Goal: Transaction & Acquisition: Purchase product/service

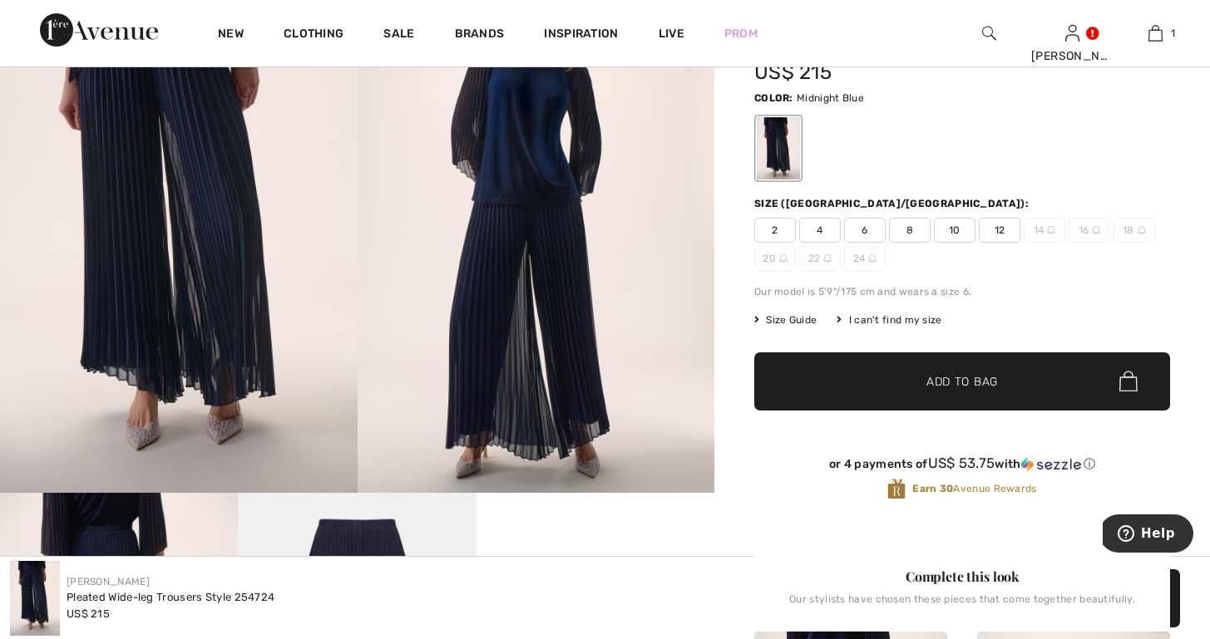
scroll to position [220, 0]
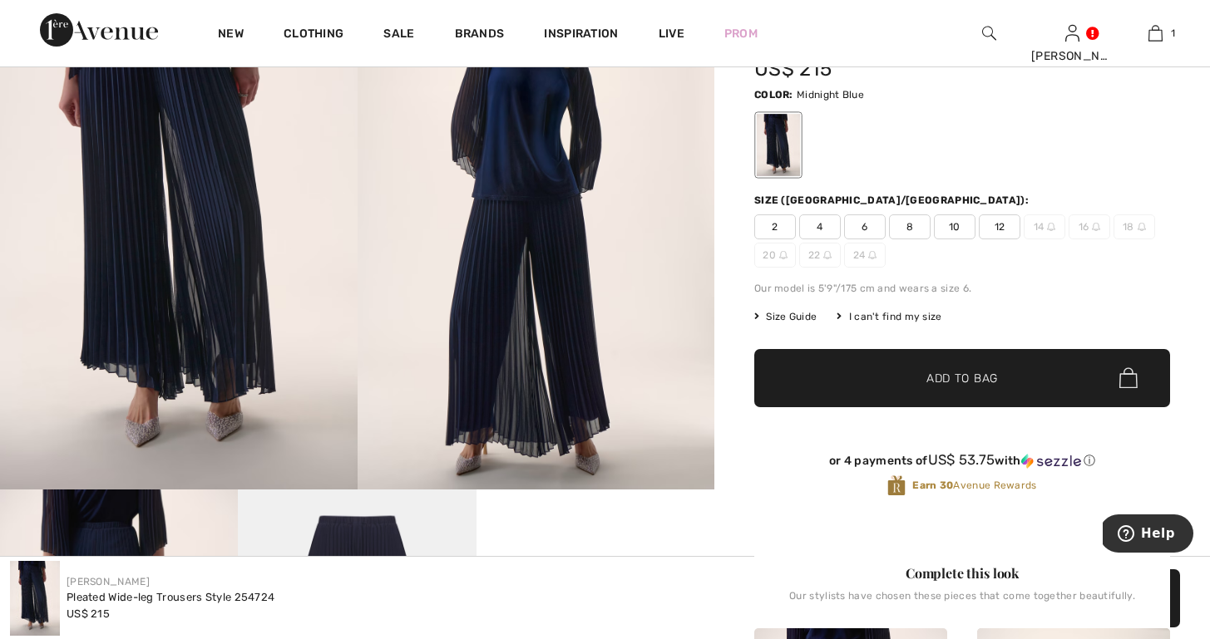
click at [947, 225] on span "10" at bounding box center [955, 227] width 42 height 25
click at [833, 383] on span "✔ Added to Bag Add to Bag" at bounding box center [962, 378] width 416 height 58
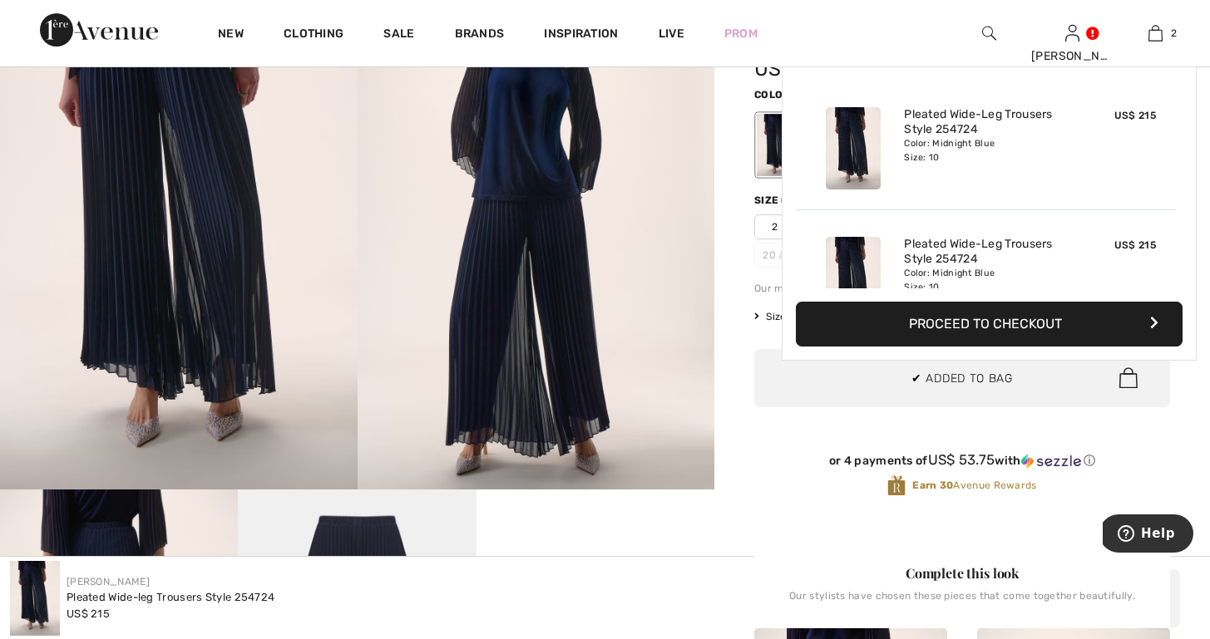
scroll to position [52, 0]
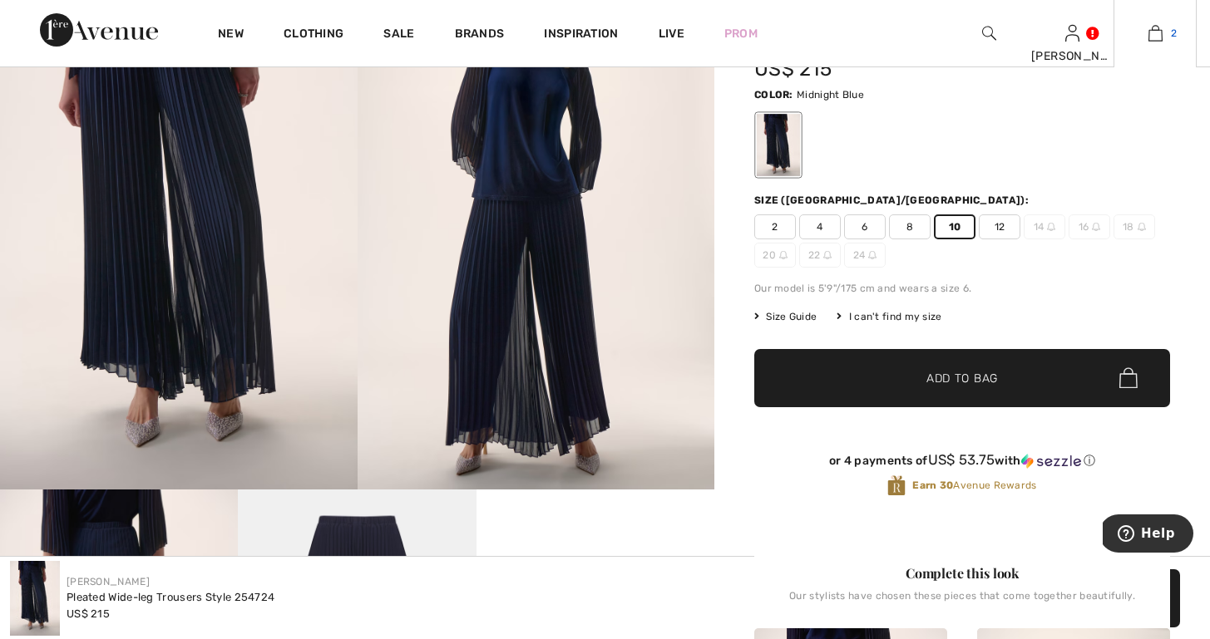
click at [1156, 31] on img at bounding box center [1155, 33] width 14 height 20
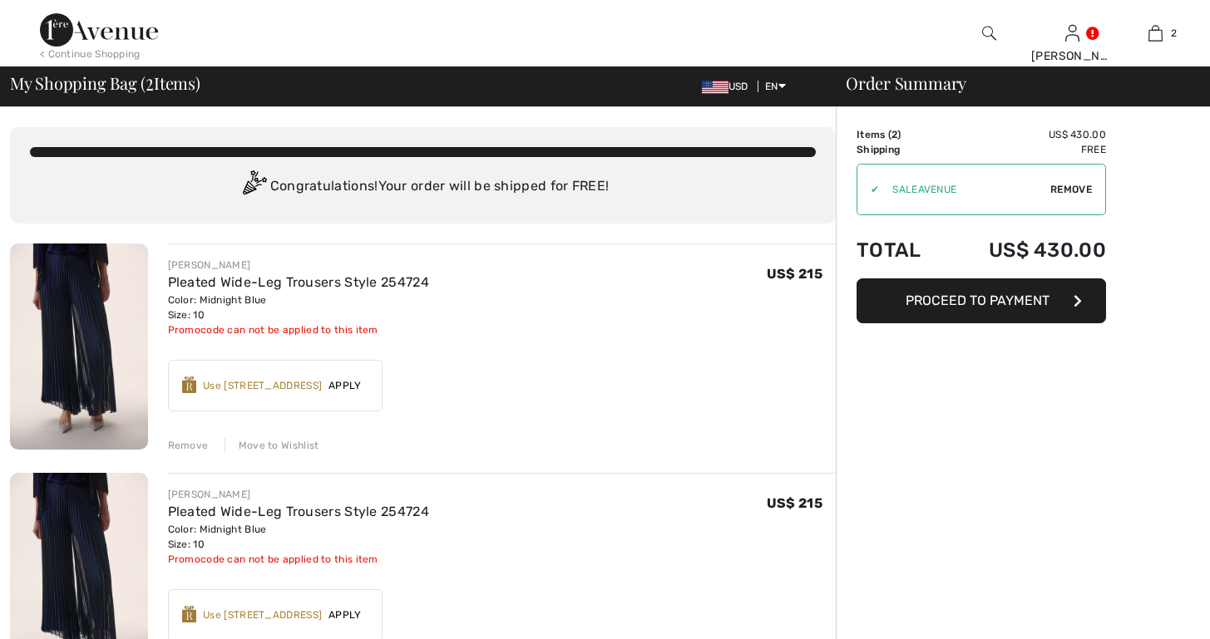
checkbox input "true"
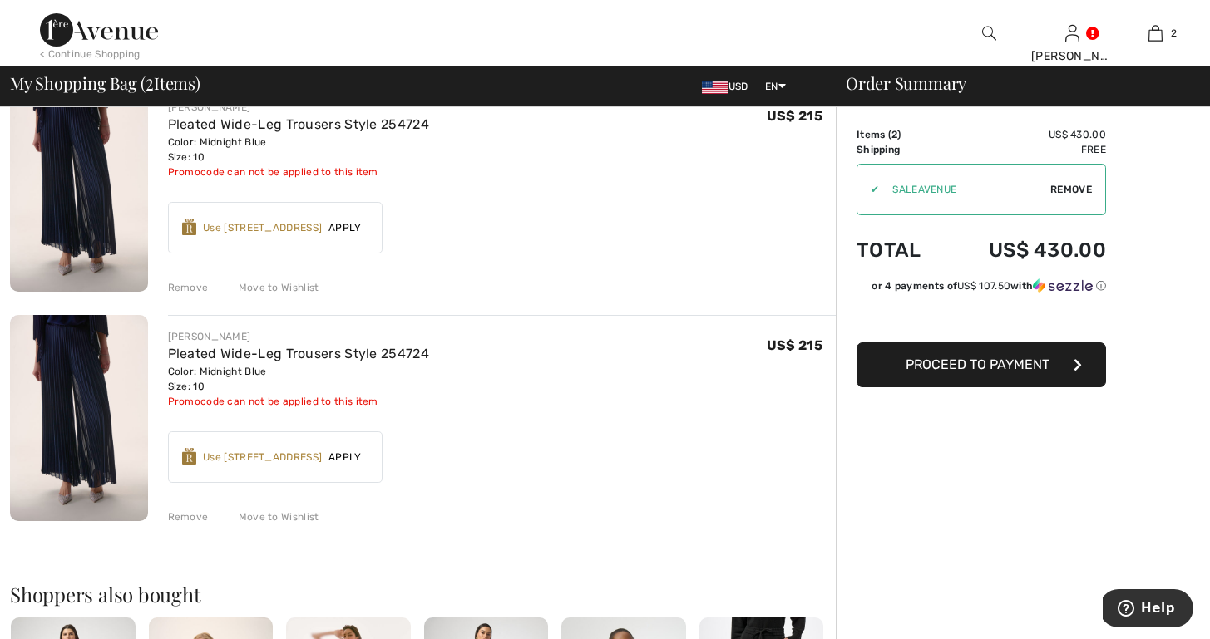
scroll to position [158, 0]
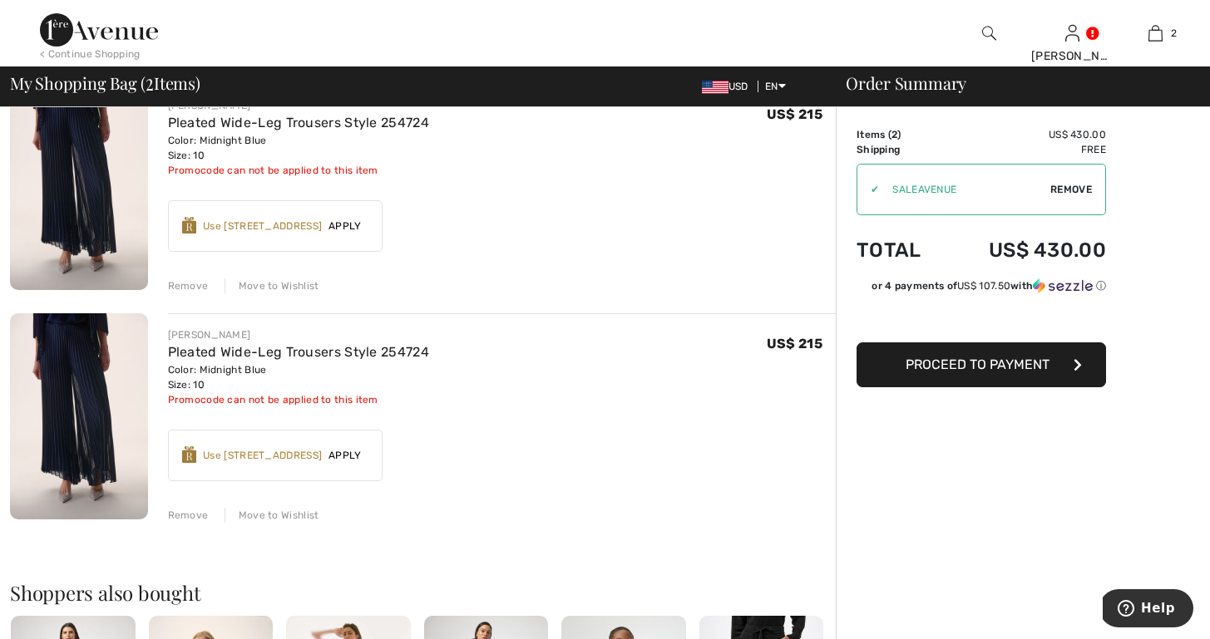
click at [179, 516] on div "Remove" at bounding box center [188, 515] width 41 height 15
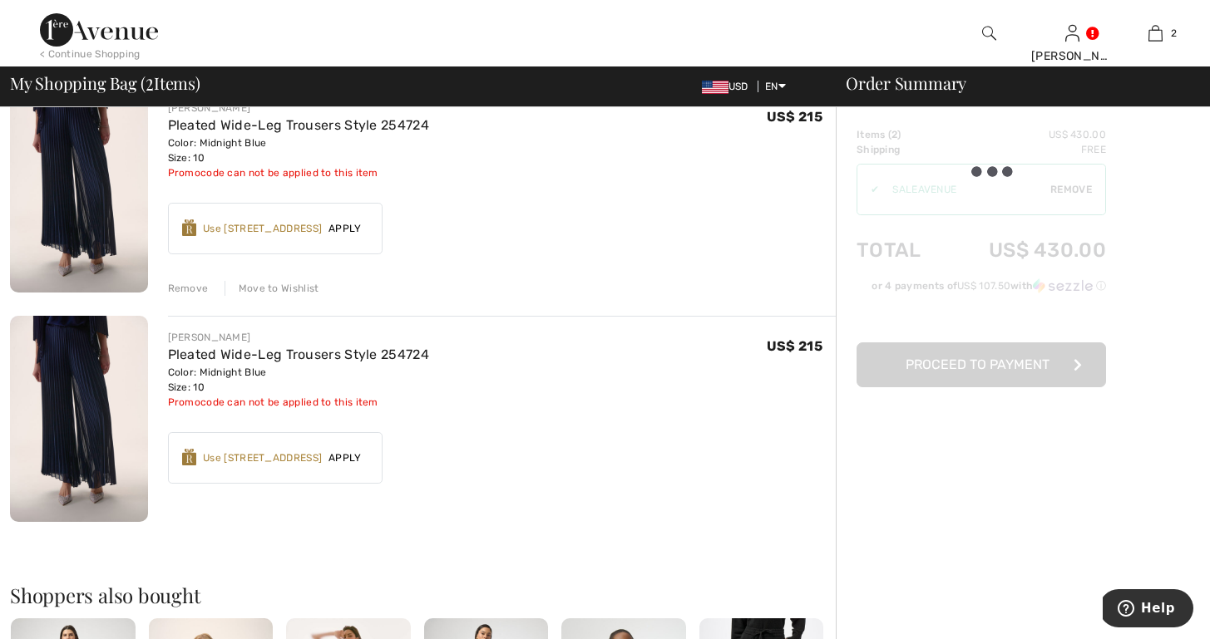
scroll to position [157, 0]
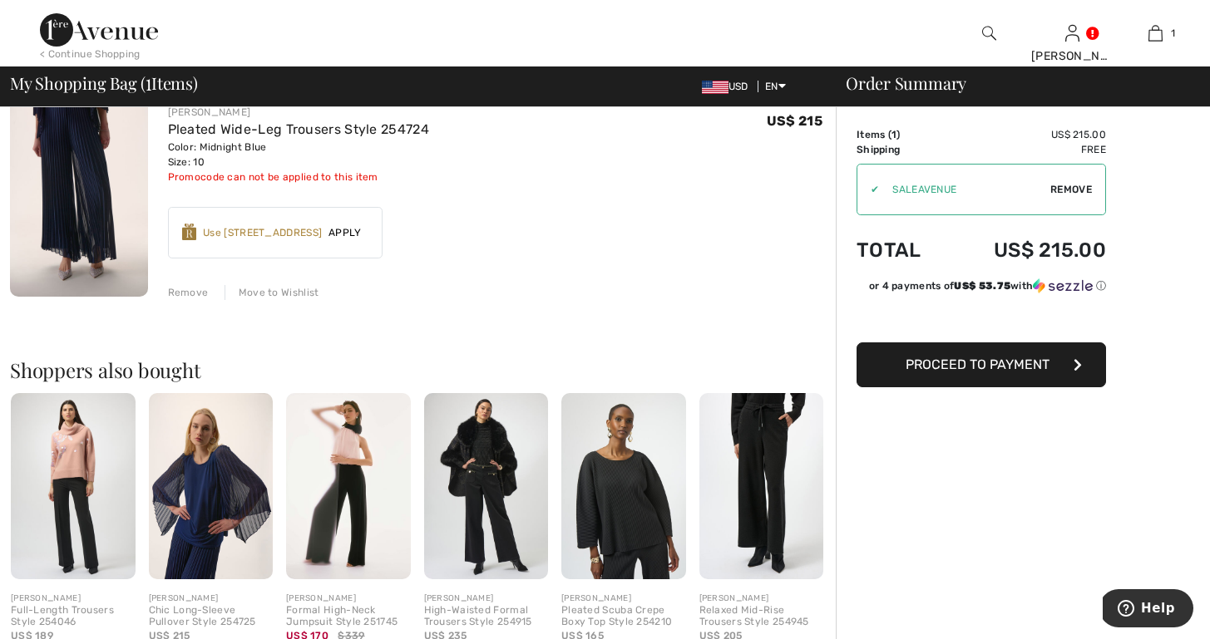
click at [194, 616] on div "Chic Long-Sleeve Pullover Style 254725" at bounding box center [211, 616] width 125 height 23
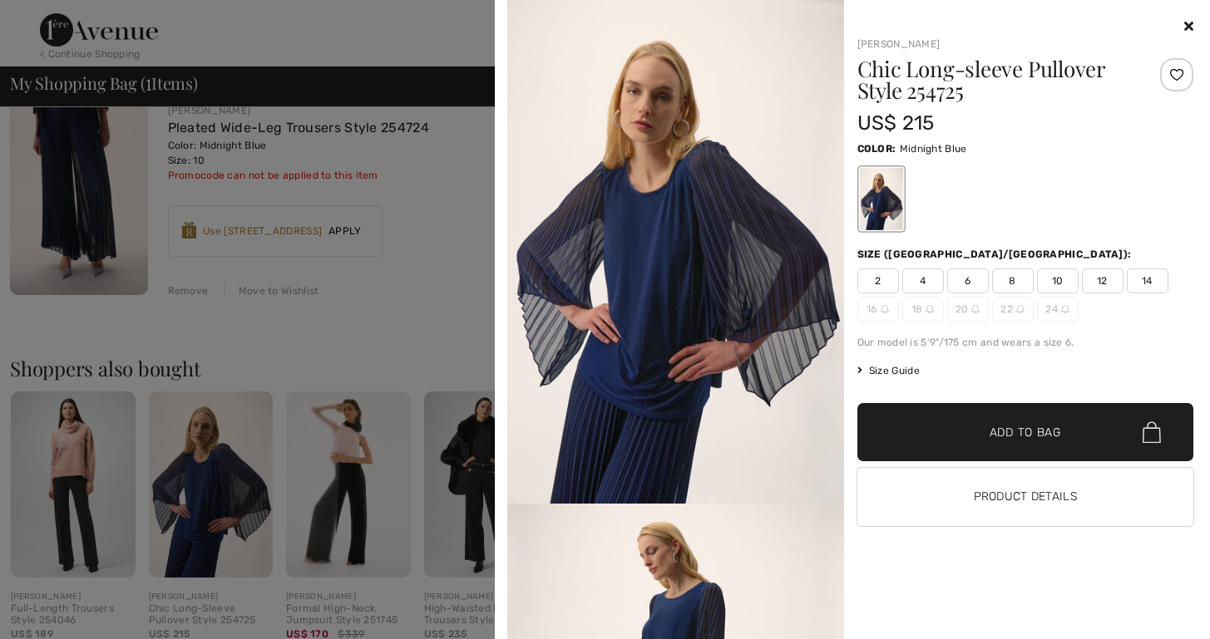
click at [1054, 279] on span "10" at bounding box center [1058, 281] width 42 height 25
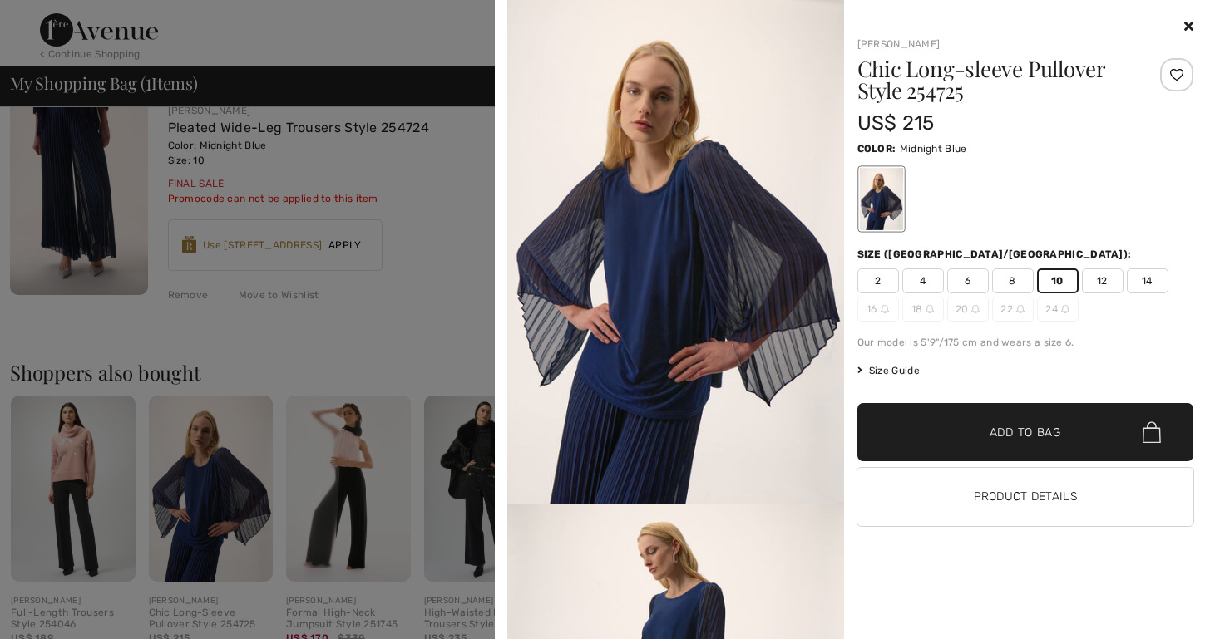
click at [972, 447] on span "✔ Added to Bag Add to Bag" at bounding box center [1025, 432] width 337 height 58
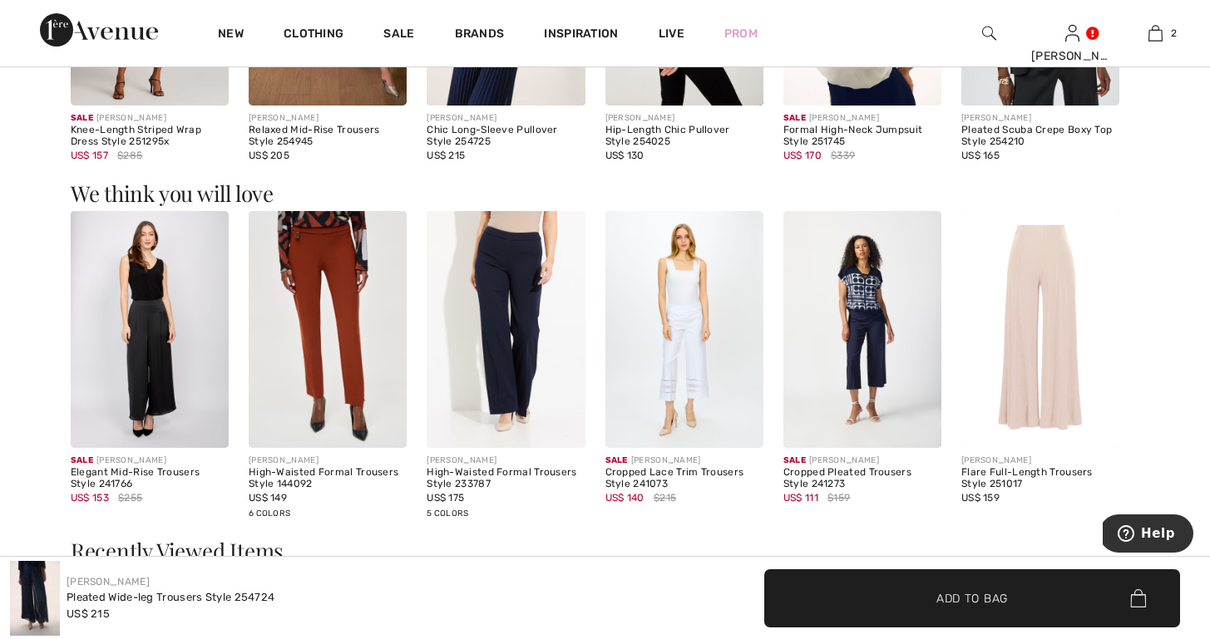
scroll to position [1801, 0]
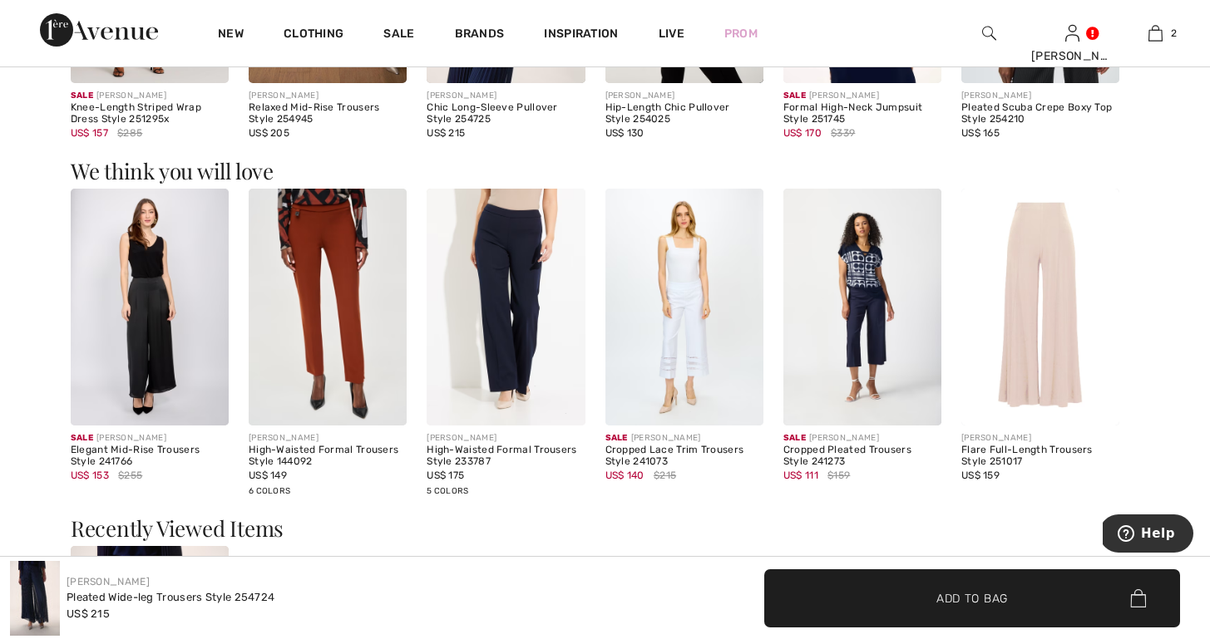
click at [502, 336] on img at bounding box center [506, 307] width 158 height 237
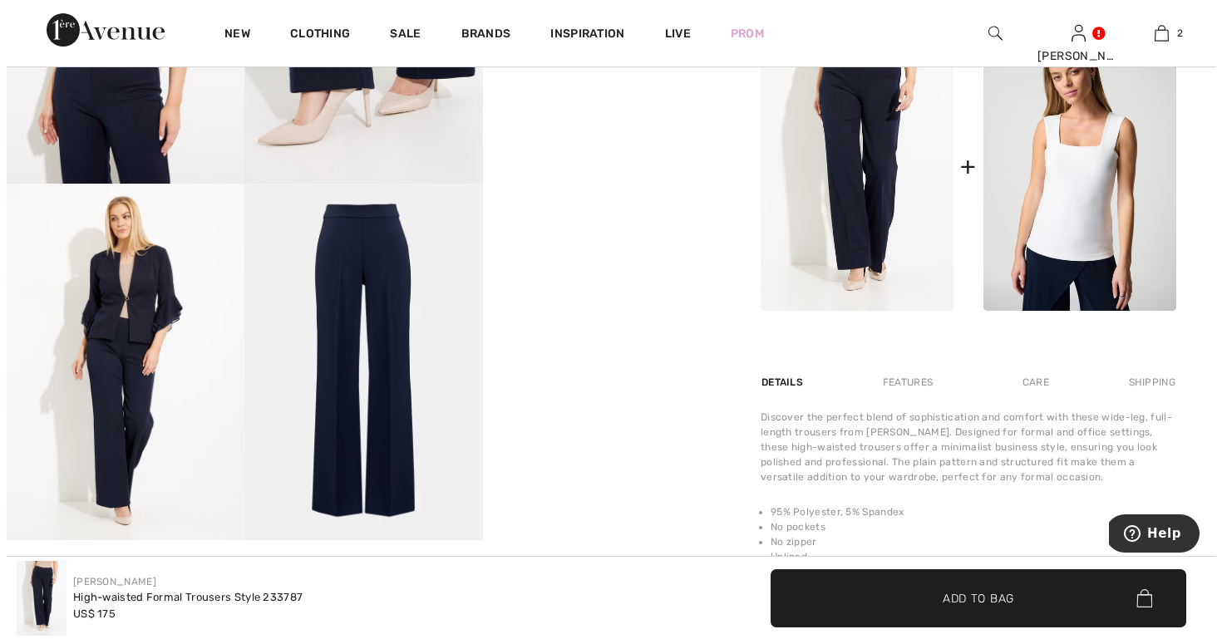
scroll to position [926, 0]
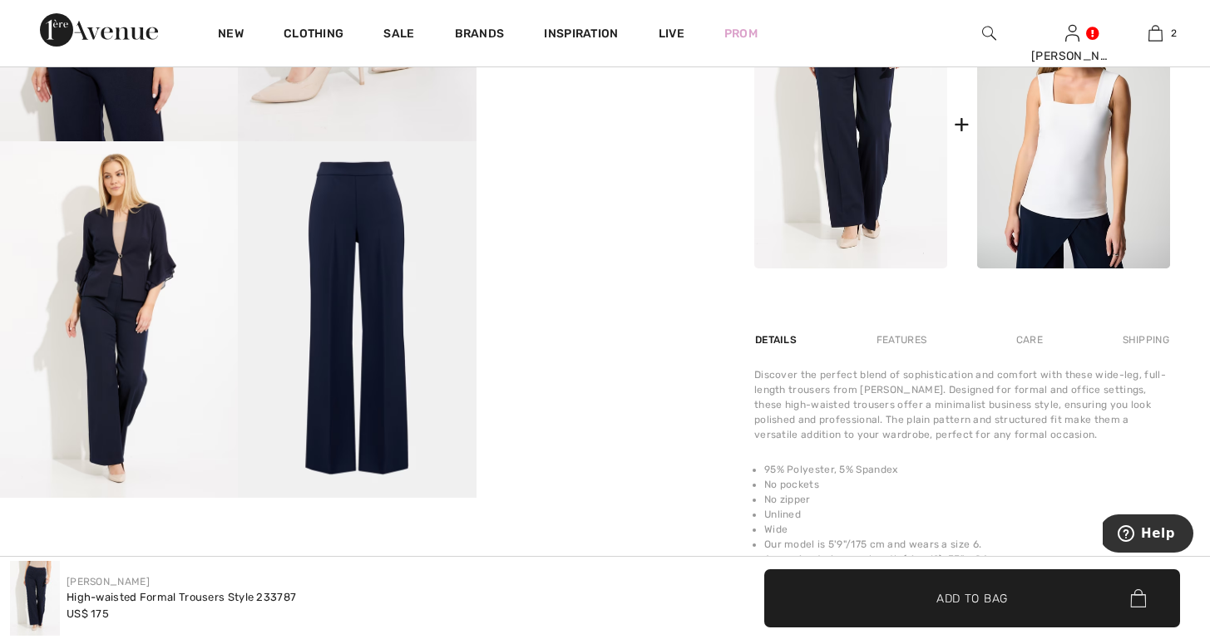
click at [124, 283] on img at bounding box center [119, 319] width 238 height 357
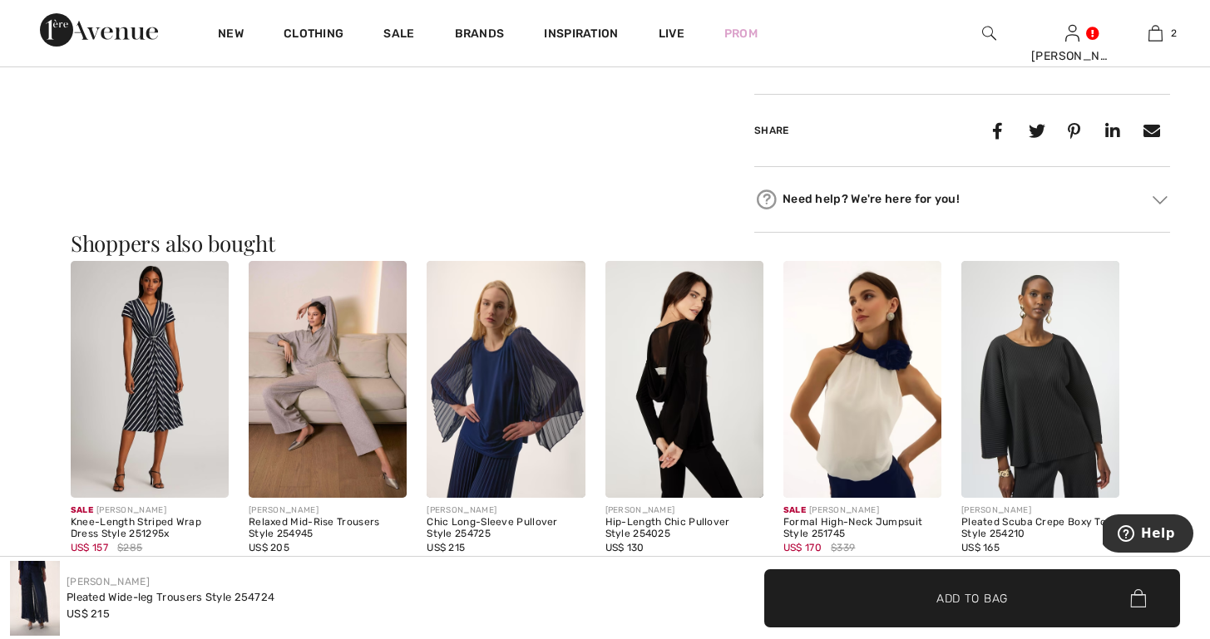
scroll to position [1389, 0]
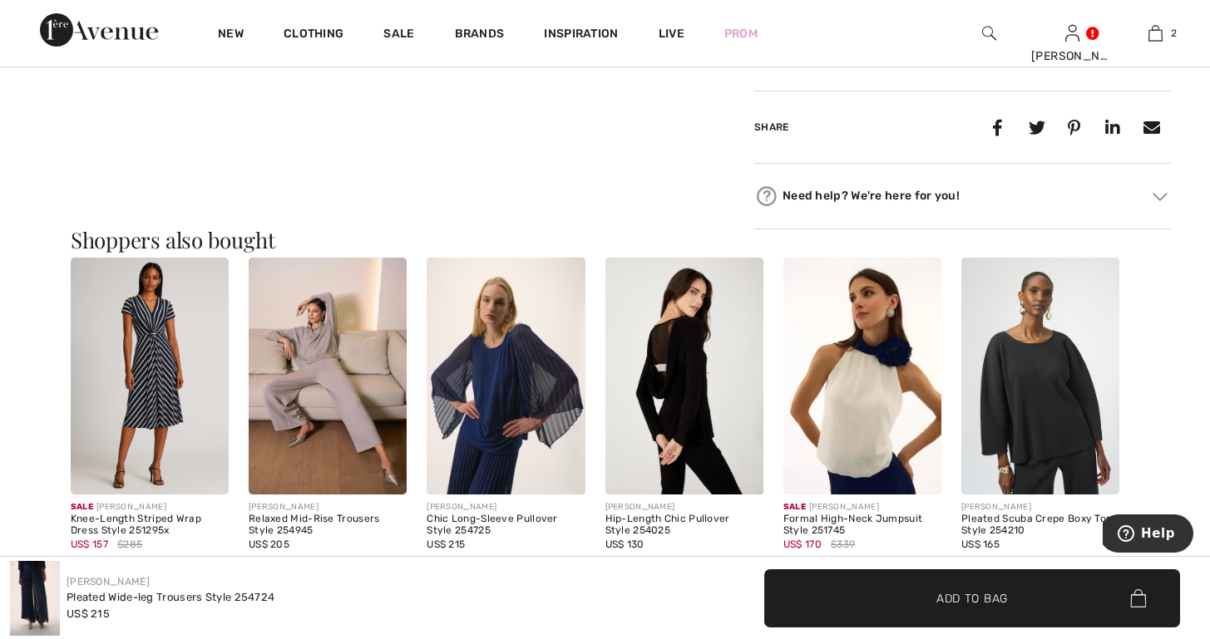
click at [673, 395] on img at bounding box center [684, 376] width 158 height 237
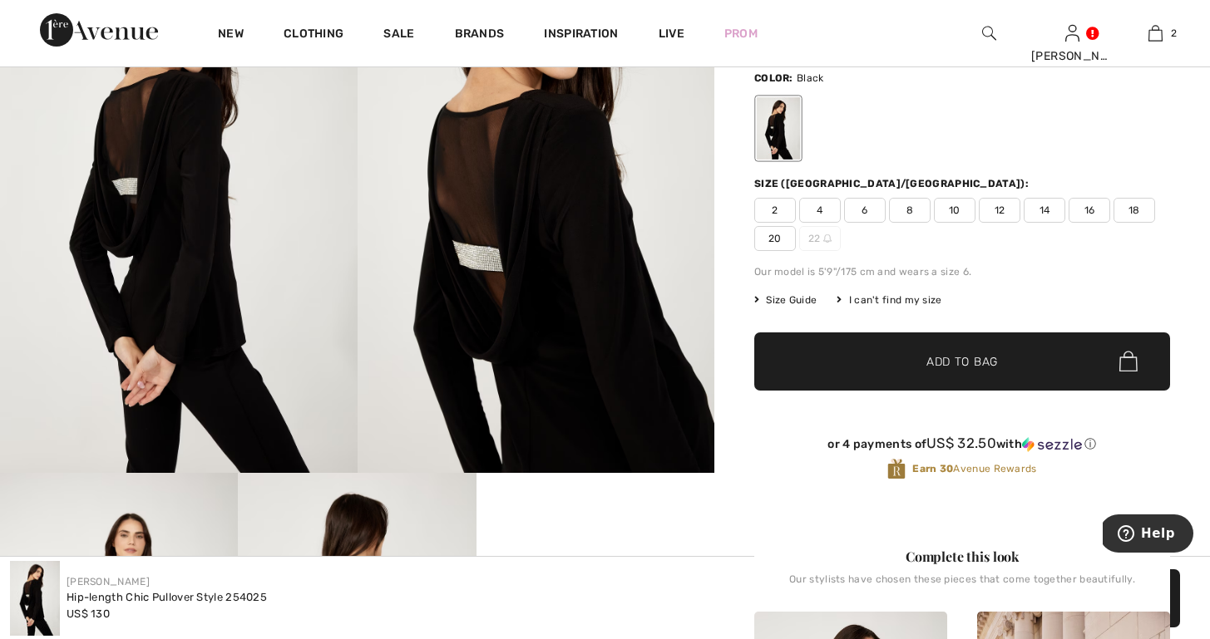
scroll to position [94, 0]
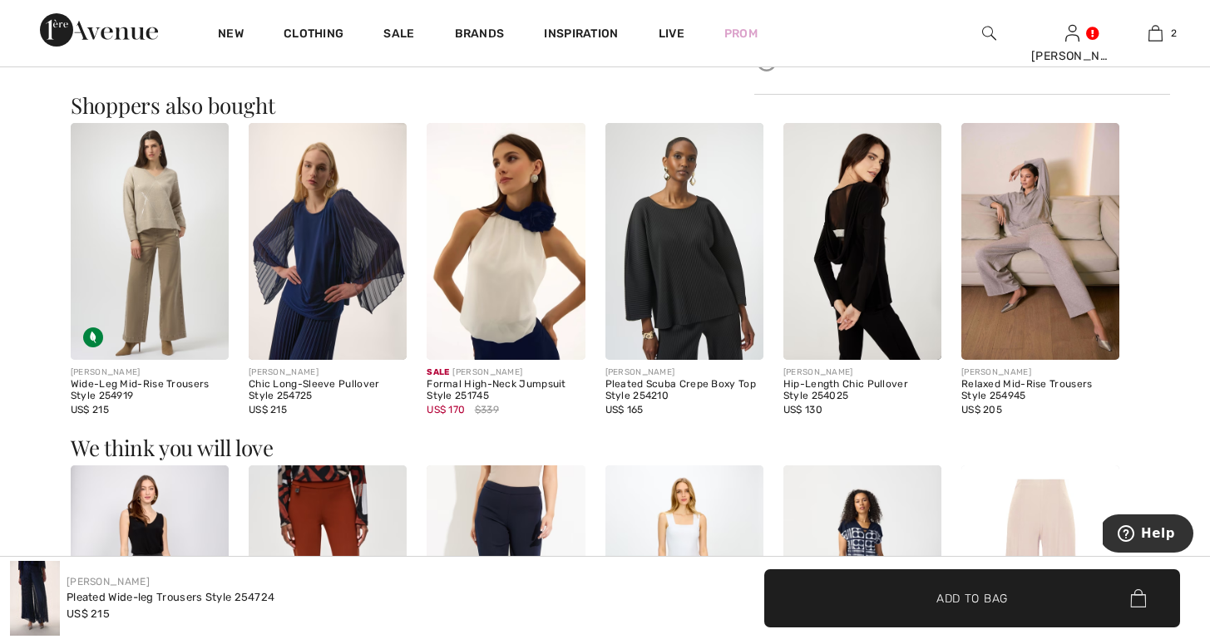
scroll to position [1526, 0]
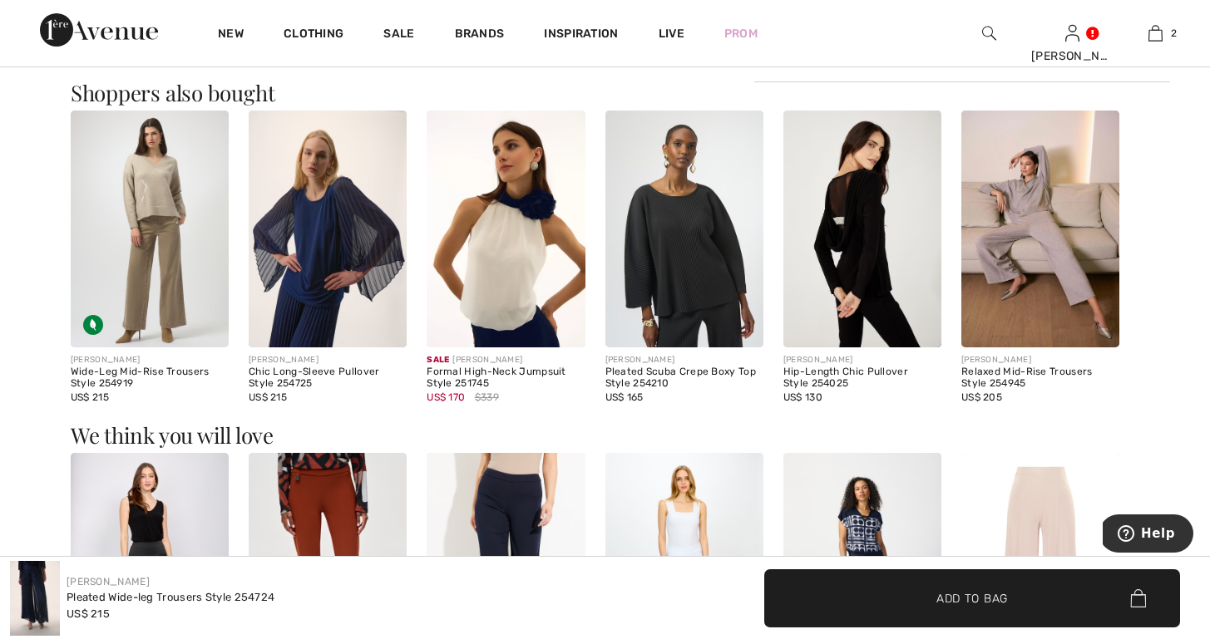
click at [472, 377] on div "Formal High-Neck Jumpsuit Style 251745" at bounding box center [506, 378] width 158 height 23
click at [472, 323] on img at bounding box center [506, 228] width 158 height 237
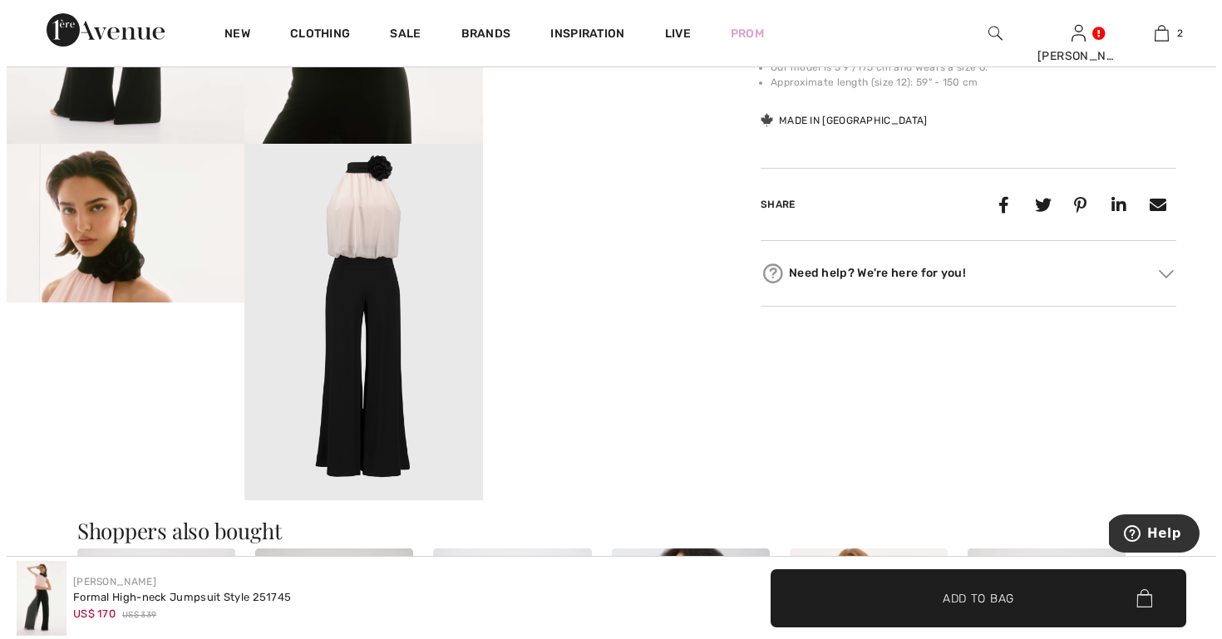
scroll to position [925, 0]
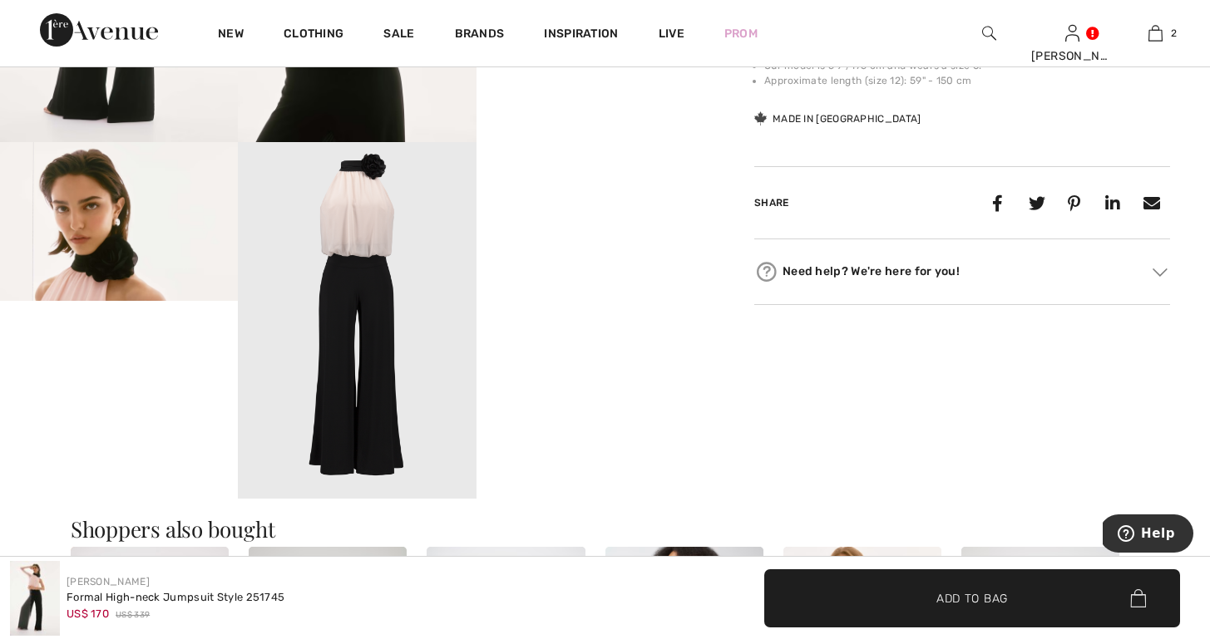
click at [343, 264] on img at bounding box center [357, 320] width 238 height 357
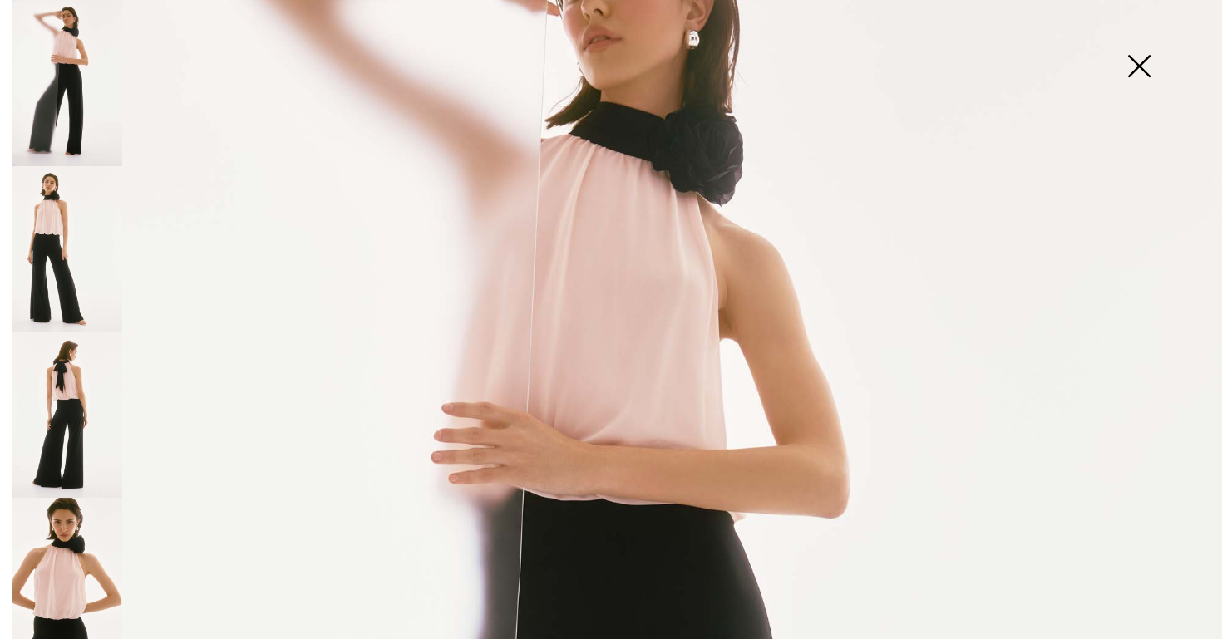
scroll to position [208, 0]
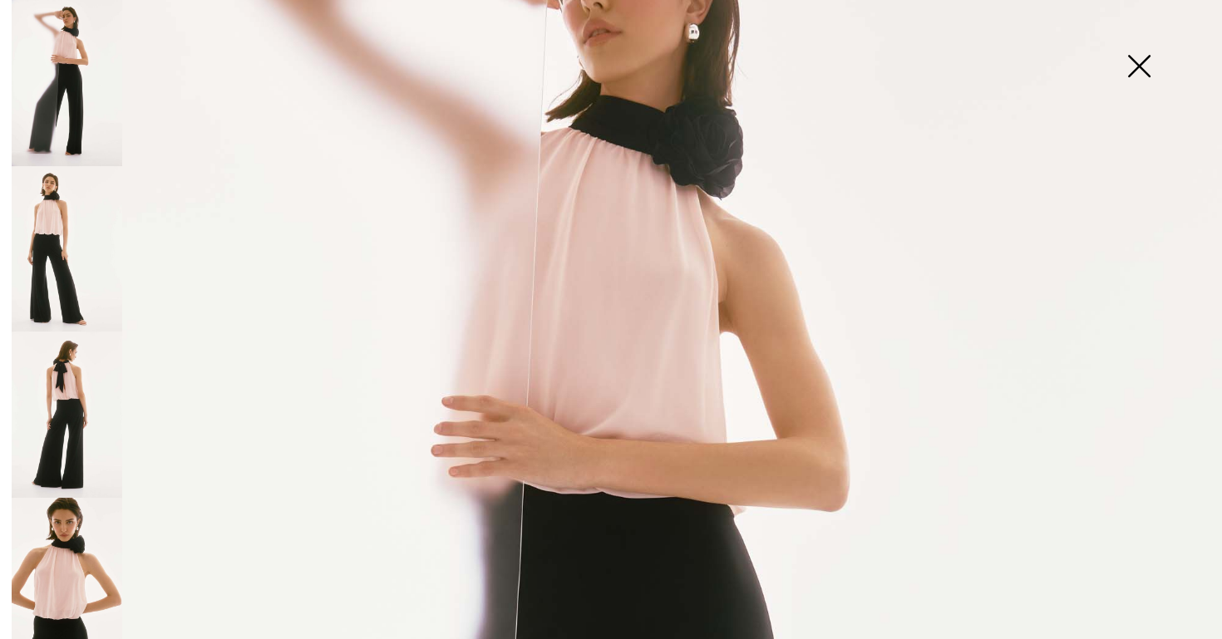
click at [64, 363] on img at bounding box center [67, 415] width 111 height 166
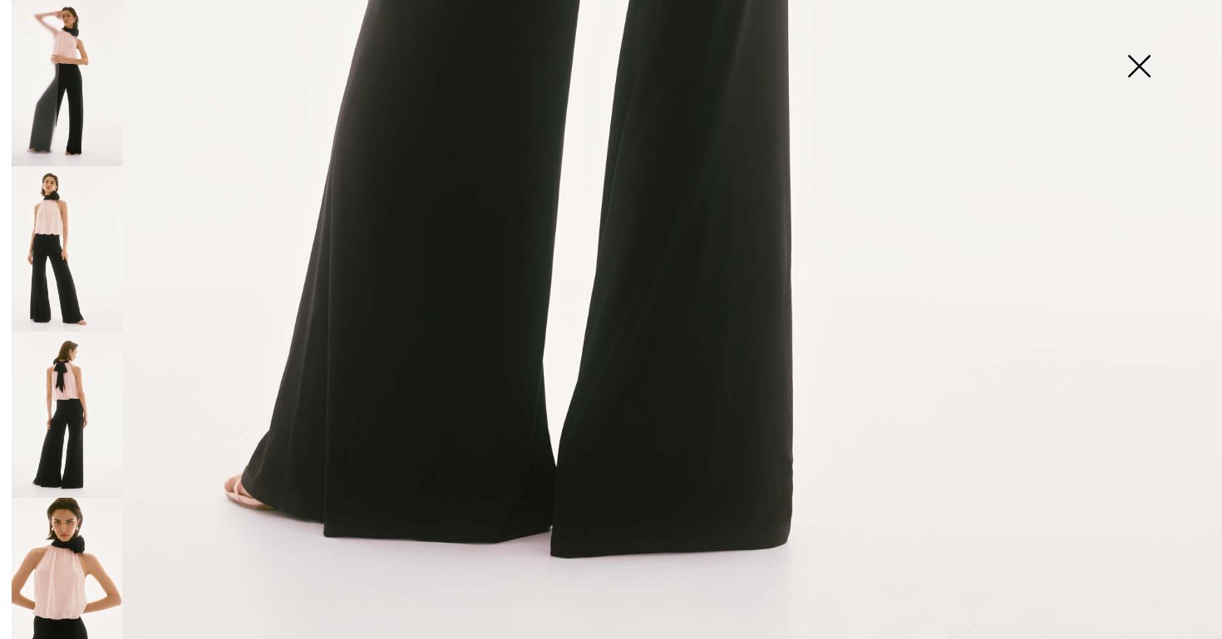
scroll to position [1175, 0]
click at [42, 590] on img at bounding box center [67, 581] width 111 height 166
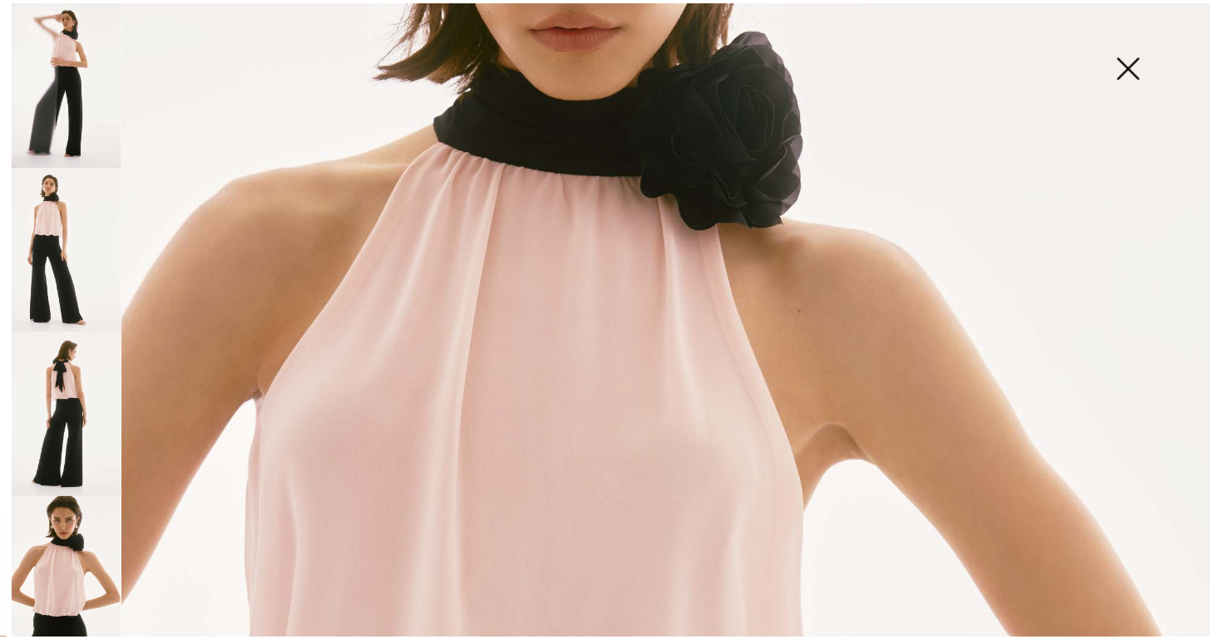
scroll to position [383, 0]
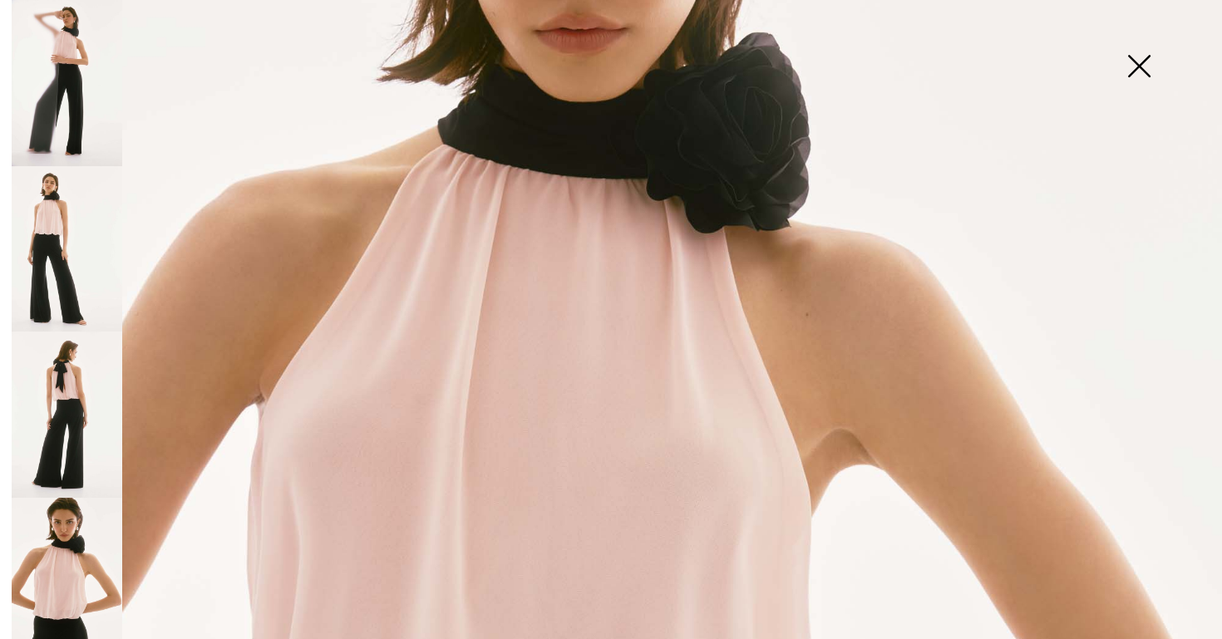
click at [67, 79] on img at bounding box center [67, 83] width 111 height 166
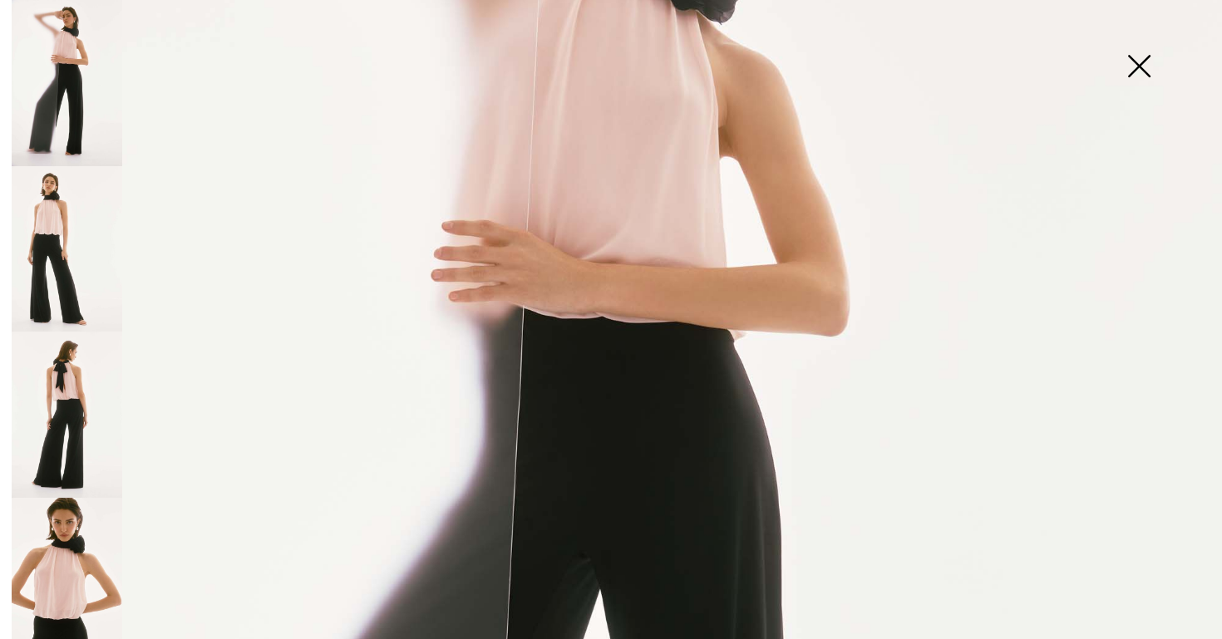
click at [1142, 62] on img at bounding box center [1139, 68] width 83 height 86
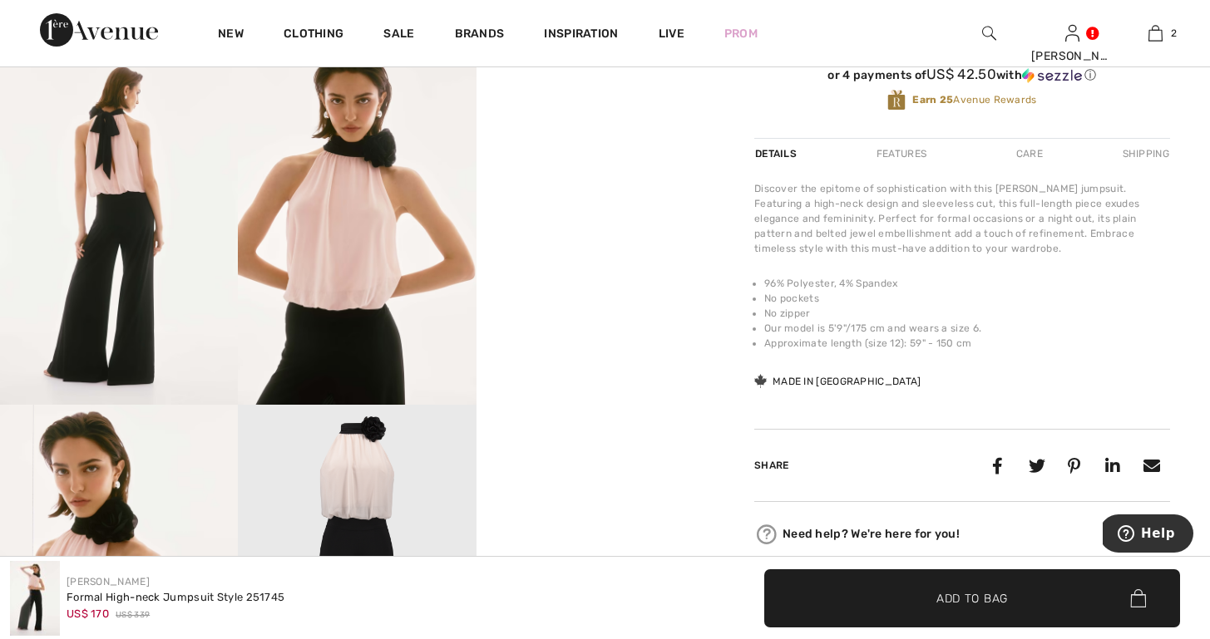
scroll to position [663, 1]
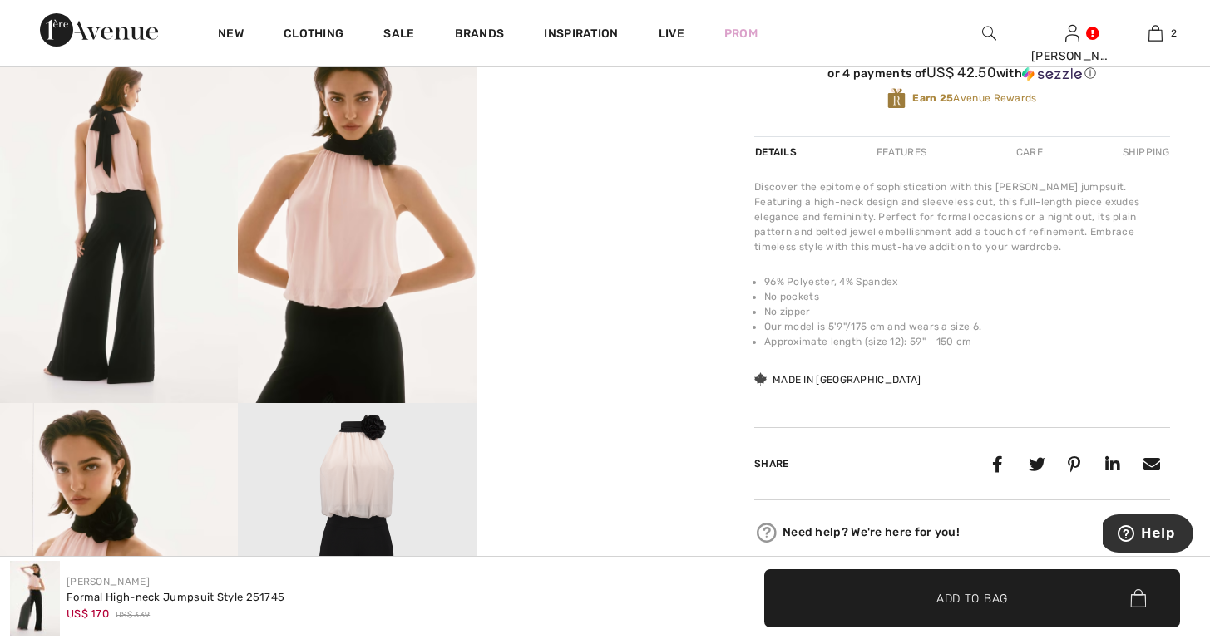
click at [679, 165] on video "Your browser does not support the video tag." at bounding box center [595, 105] width 238 height 119
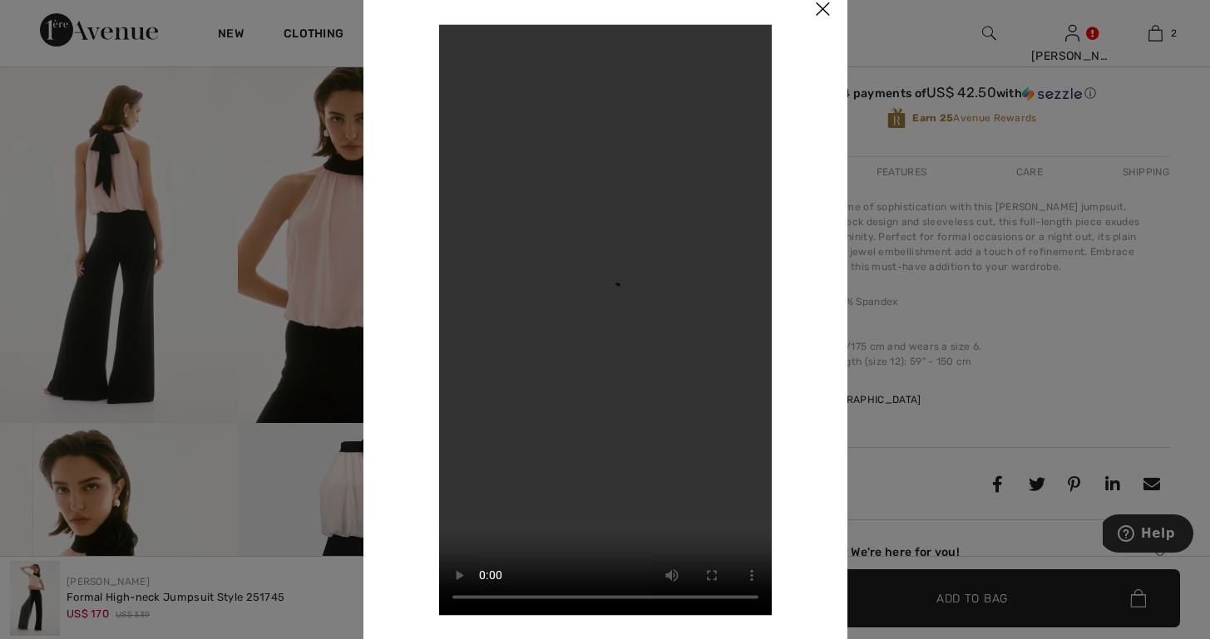
scroll to position [641, 0]
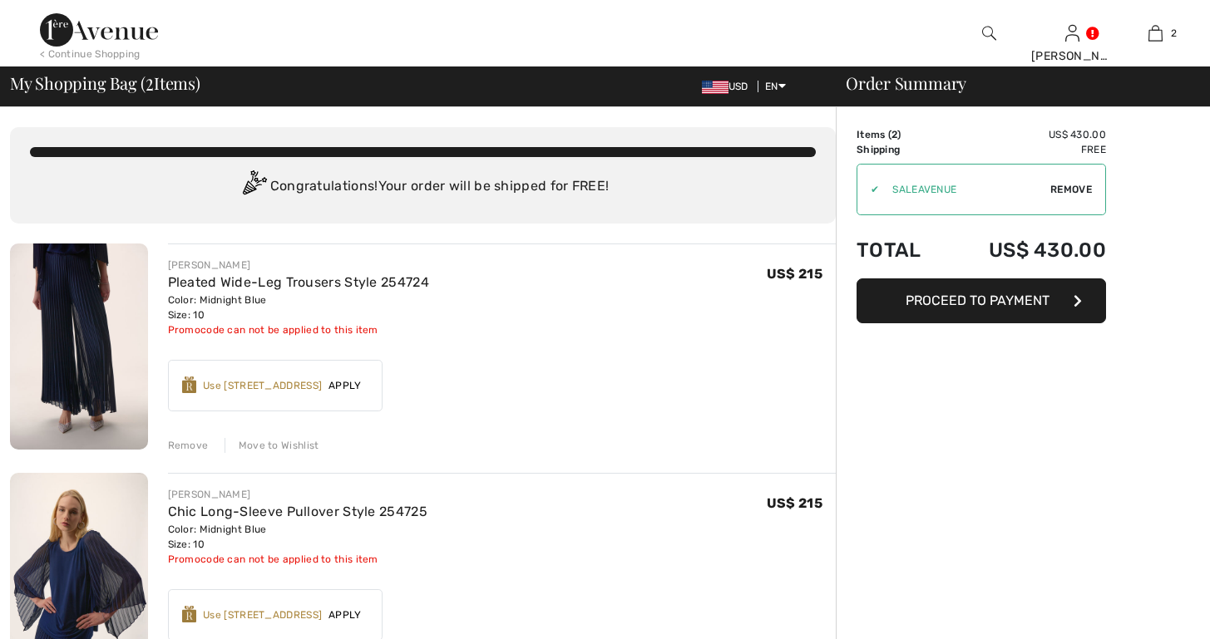
checkbox input "true"
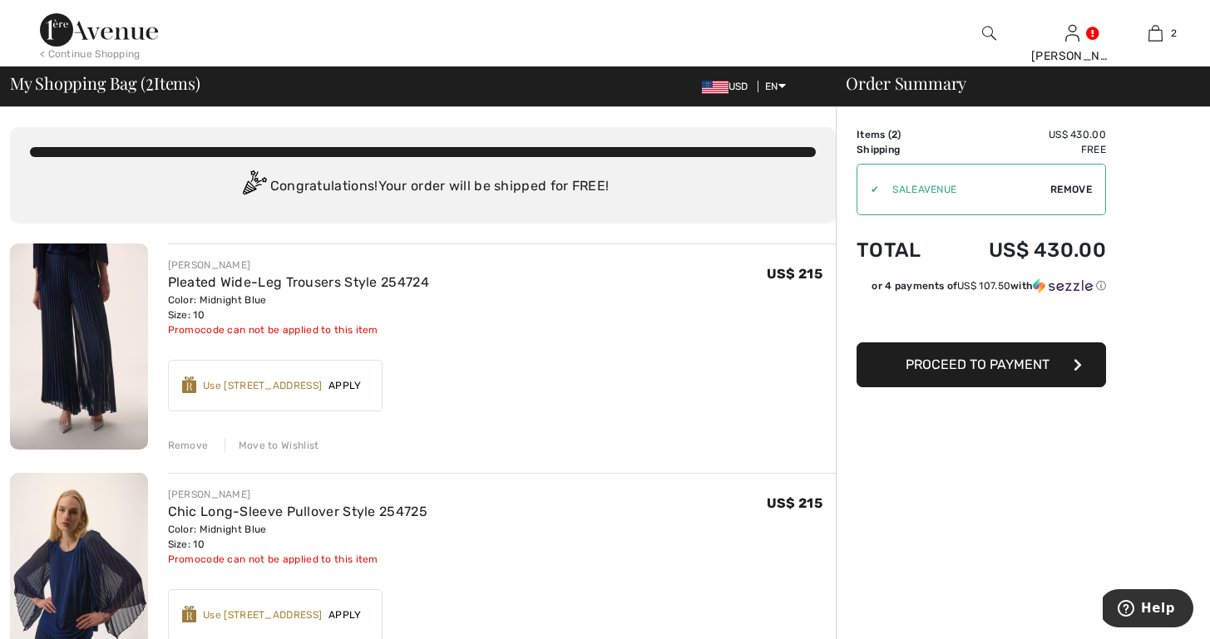
click at [924, 367] on span "Proceed to Payment" at bounding box center [977, 365] width 144 height 16
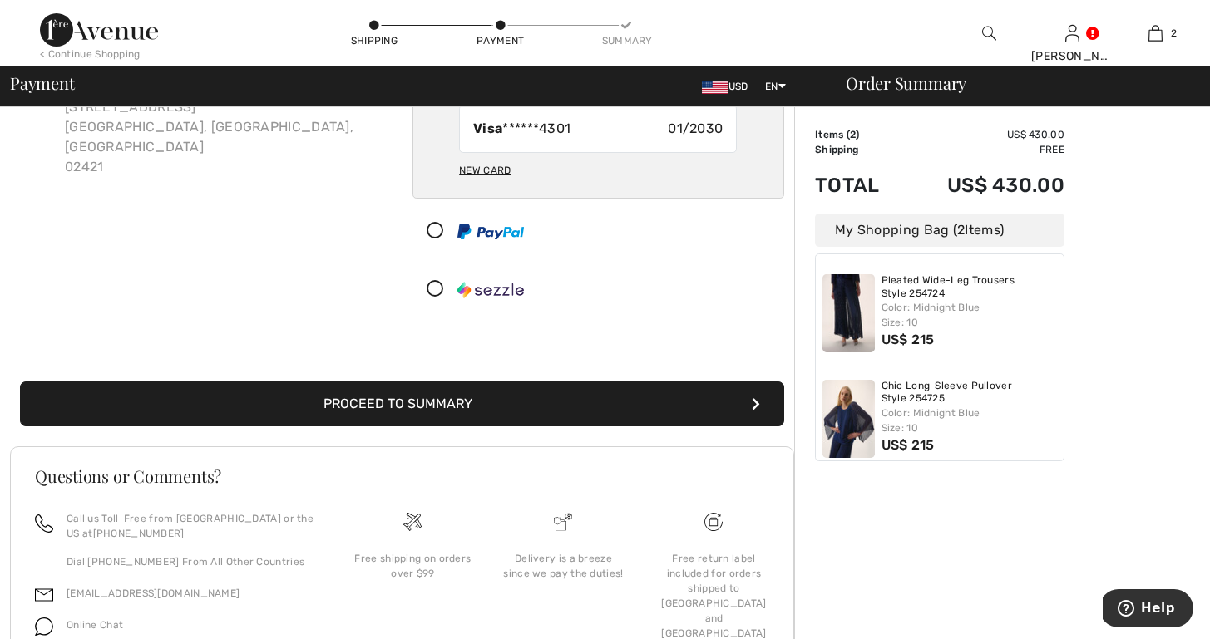
click at [757, 402] on icon "submit" at bounding box center [756, 403] width 8 height 13
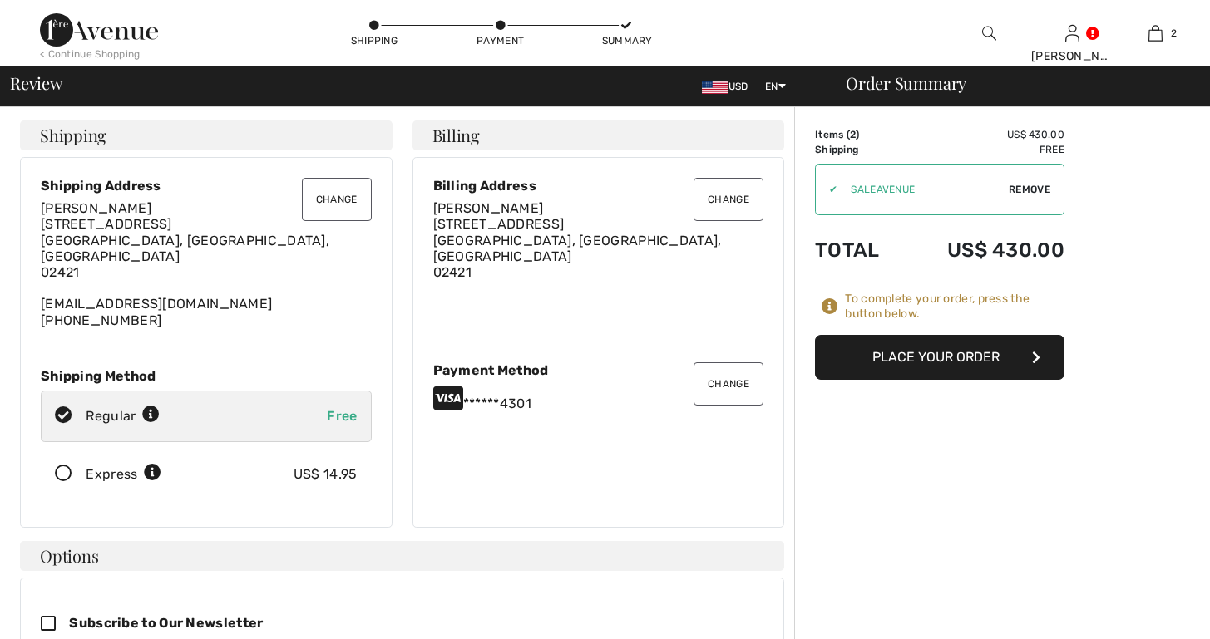
checkbox input "true"
click at [67, 466] on icon at bounding box center [64, 474] width 44 height 17
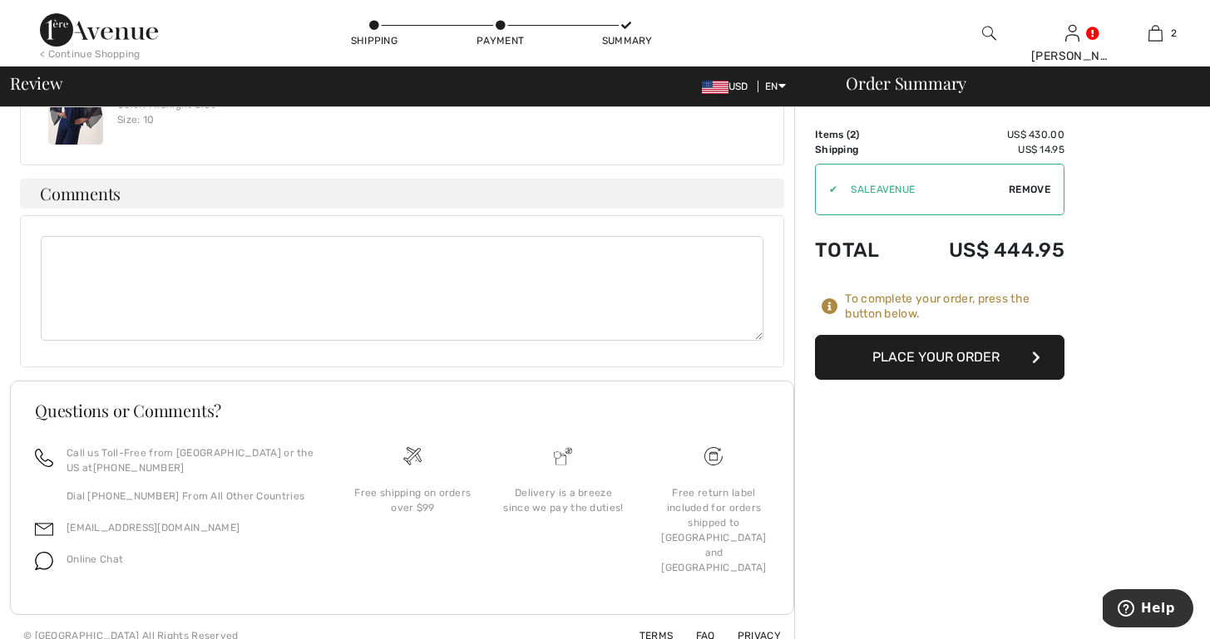
scroll to position [1055, 0]
click at [920, 353] on button "Place Your Order" at bounding box center [939, 357] width 249 height 45
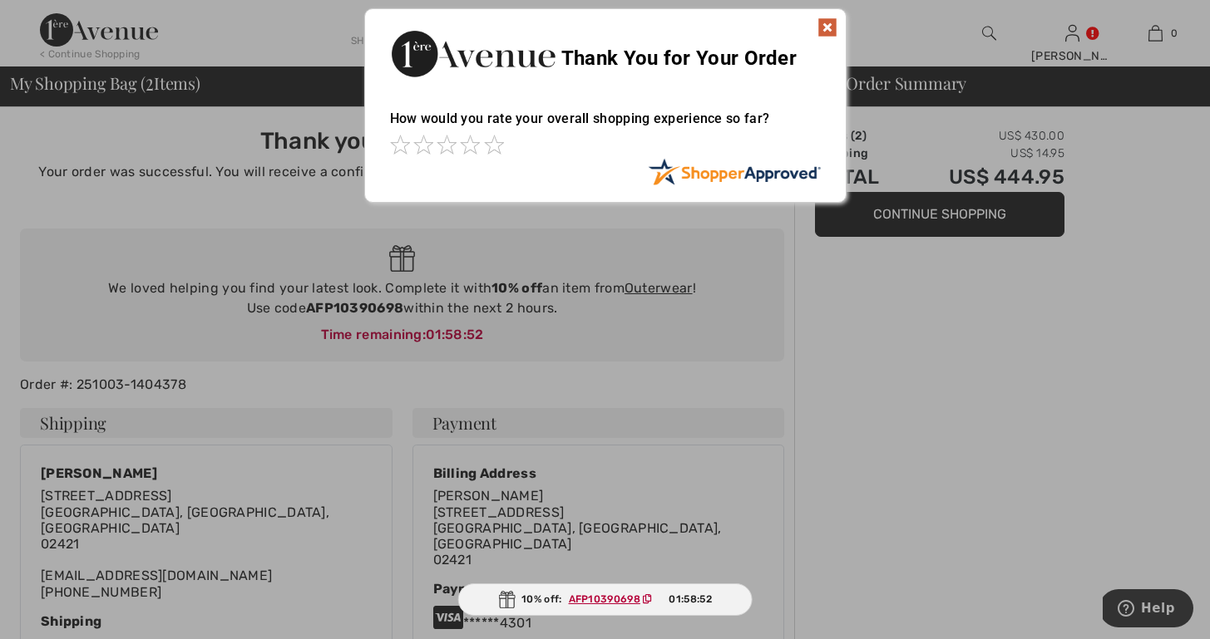
click at [829, 27] on img at bounding box center [827, 27] width 20 height 20
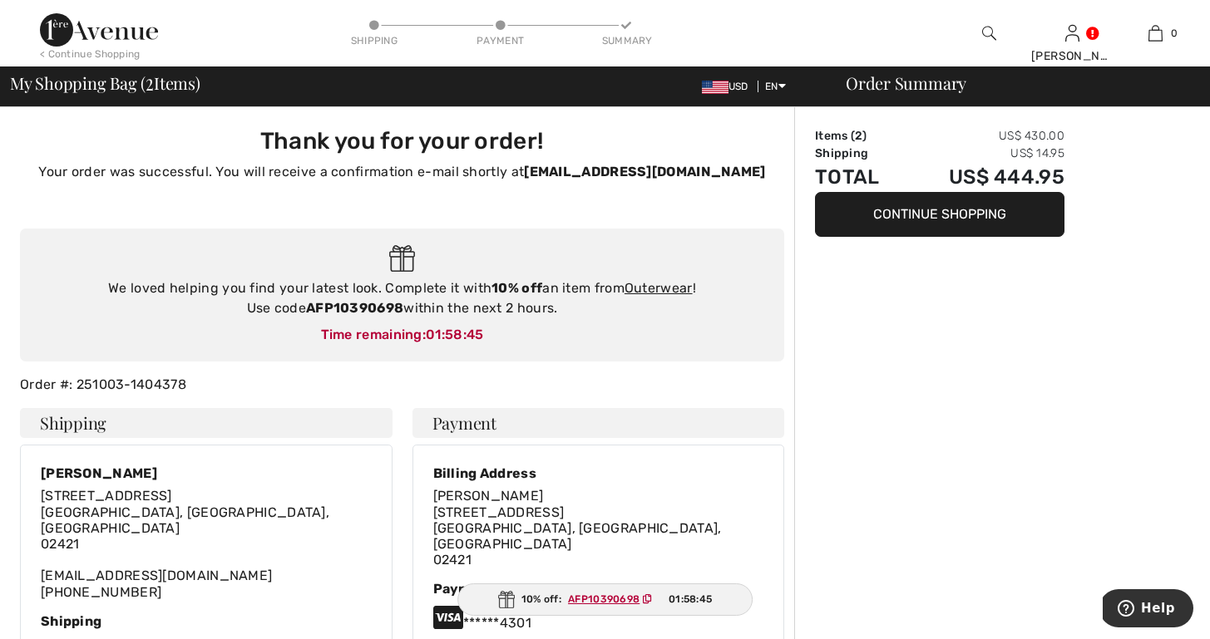
drag, startPoint x: 308, startPoint y: 308, endPoint x: 407, endPoint y: 312, distance: 99.8
click at [407, 312] on div "We loved helping you find your latest look. Complete it with 10% off an item fr…" at bounding box center [402, 299] width 731 height 40
copy div "AFP10390698"
click at [653, 284] on link "Outerwear" at bounding box center [658, 288] width 68 height 16
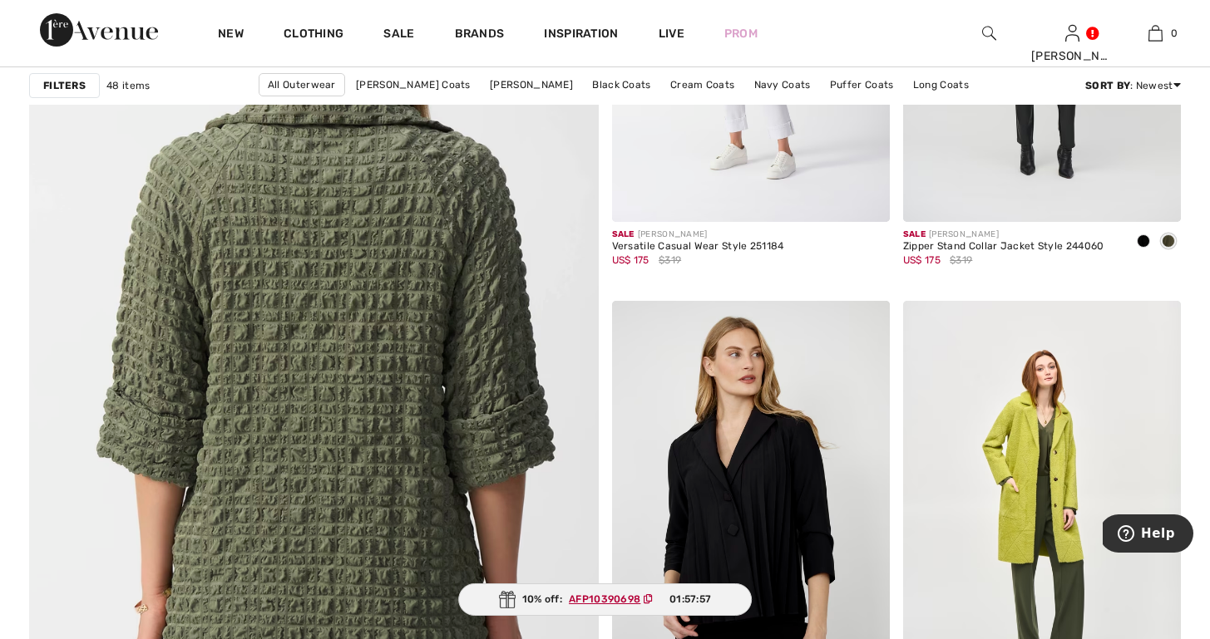
scroll to position [4453, 0]
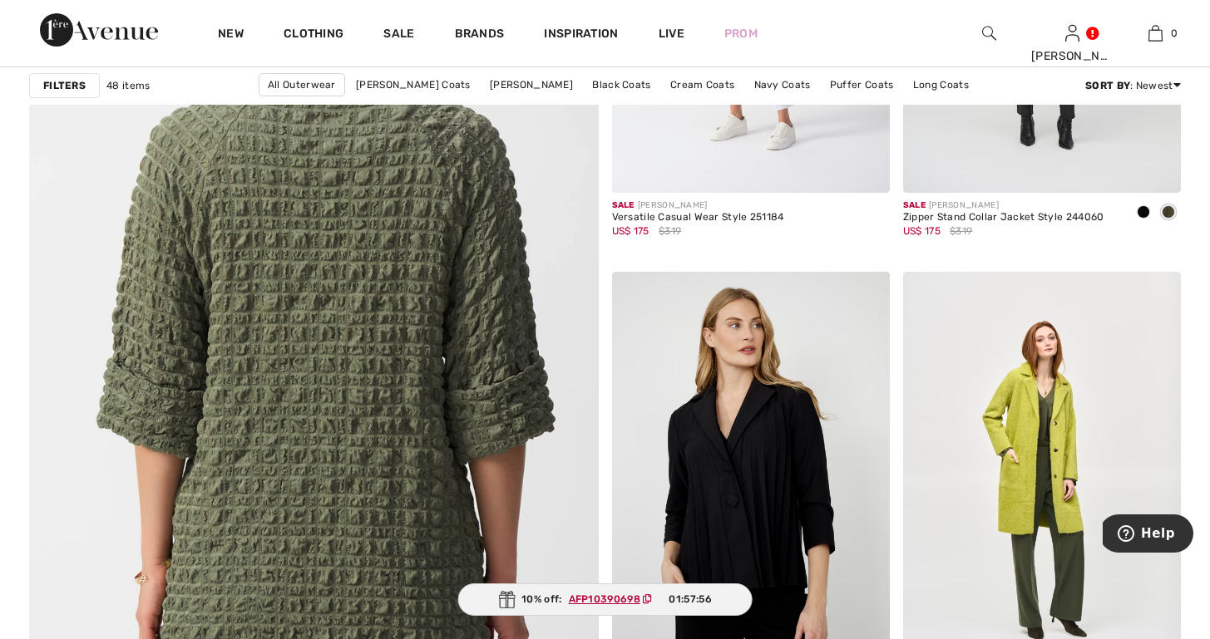
click at [445, 432] on img at bounding box center [314, 288] width 683 height 1024
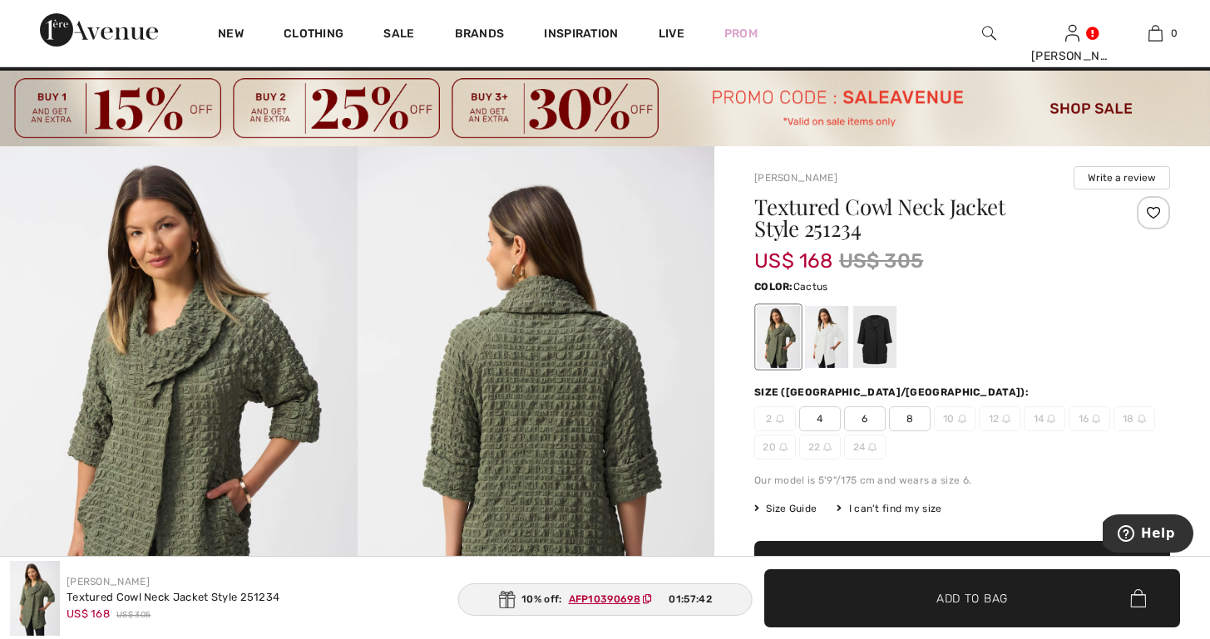
scroll to position [29, 0]
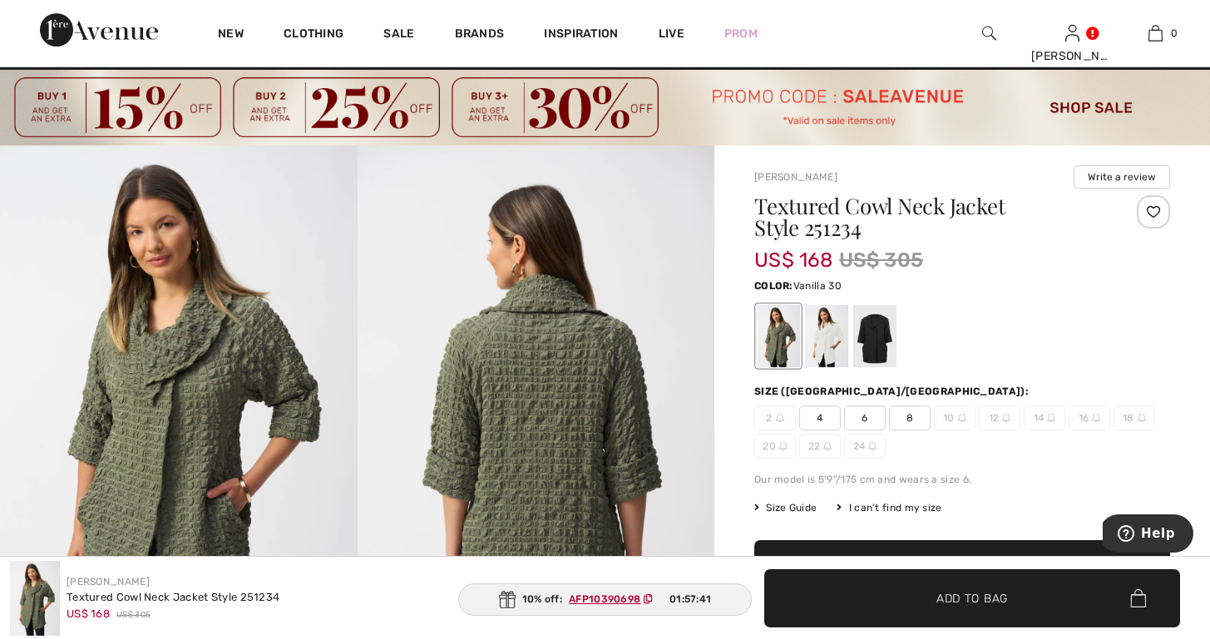
click at [831, 338] on div at bounding box center [826, 336] width 43 height 62
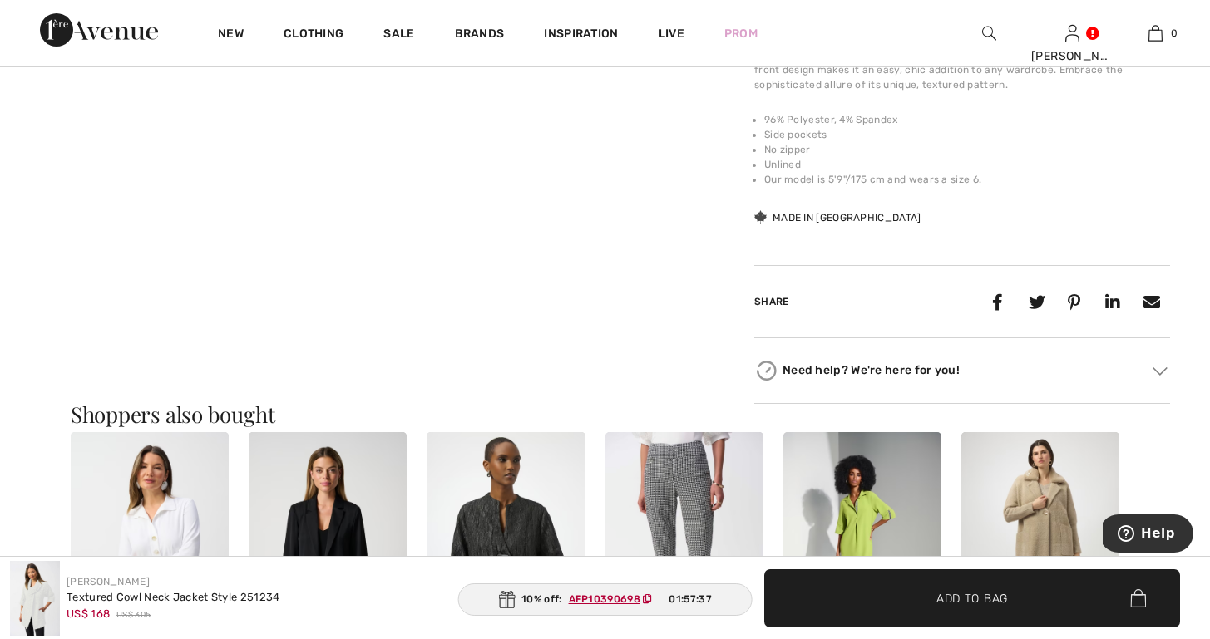
scroll to position [775, 0]
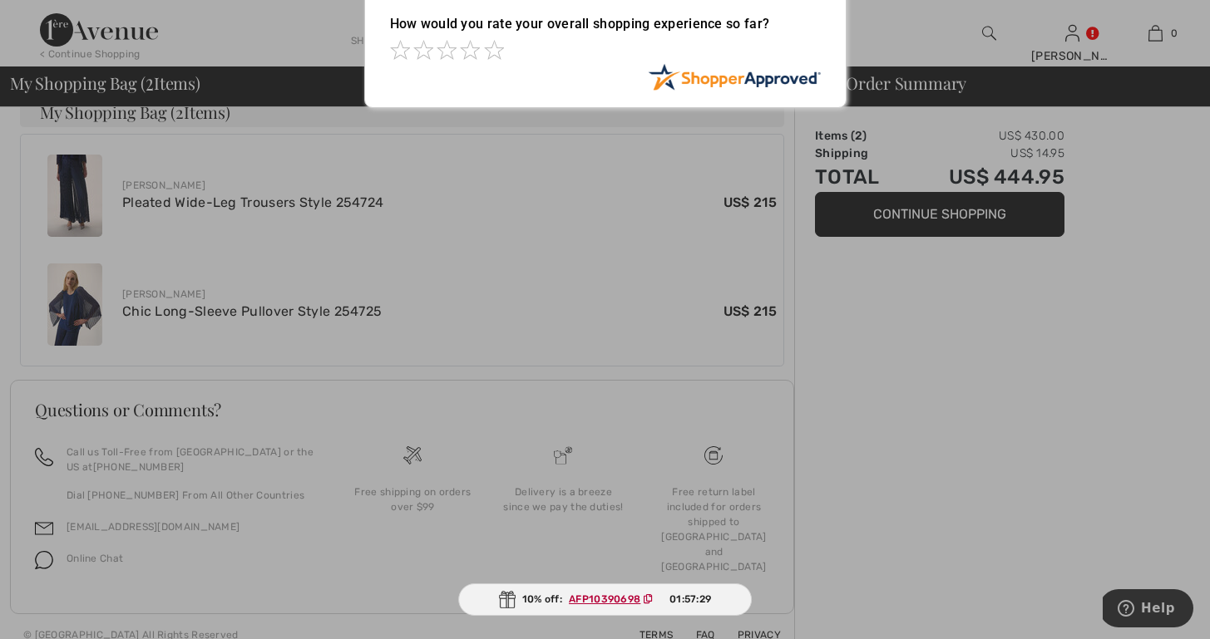
scroll to position [592, 0]
